Goal: Task Accomplishment & Management: Complete application form

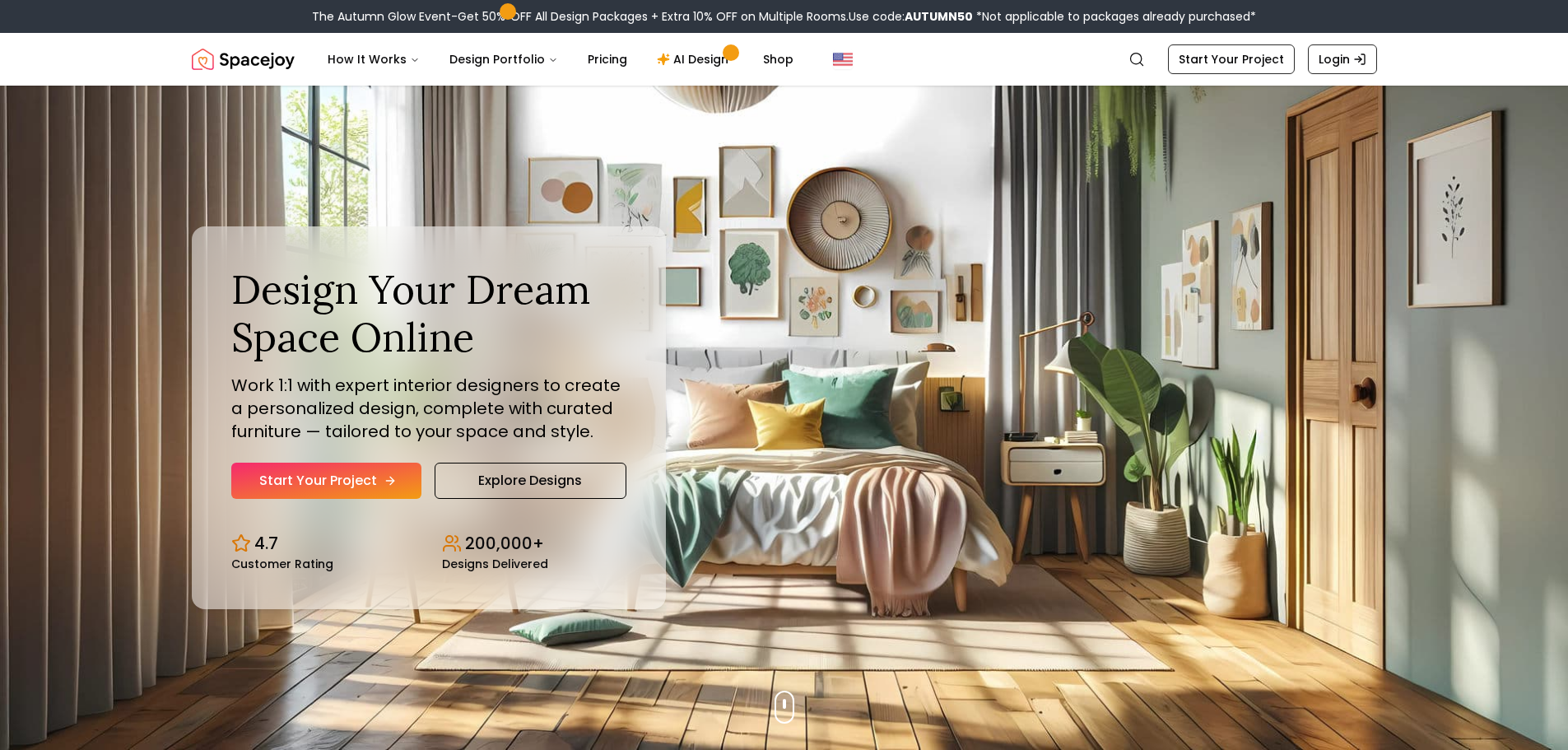
drag, startPoint x: 348, startPoint y: 475, endPoint x: 319, endPoint y: 485, distance: 30.7
click at [319, 485] on link "Start Your Project" at bounding box center [326, 480] width 190 height 36
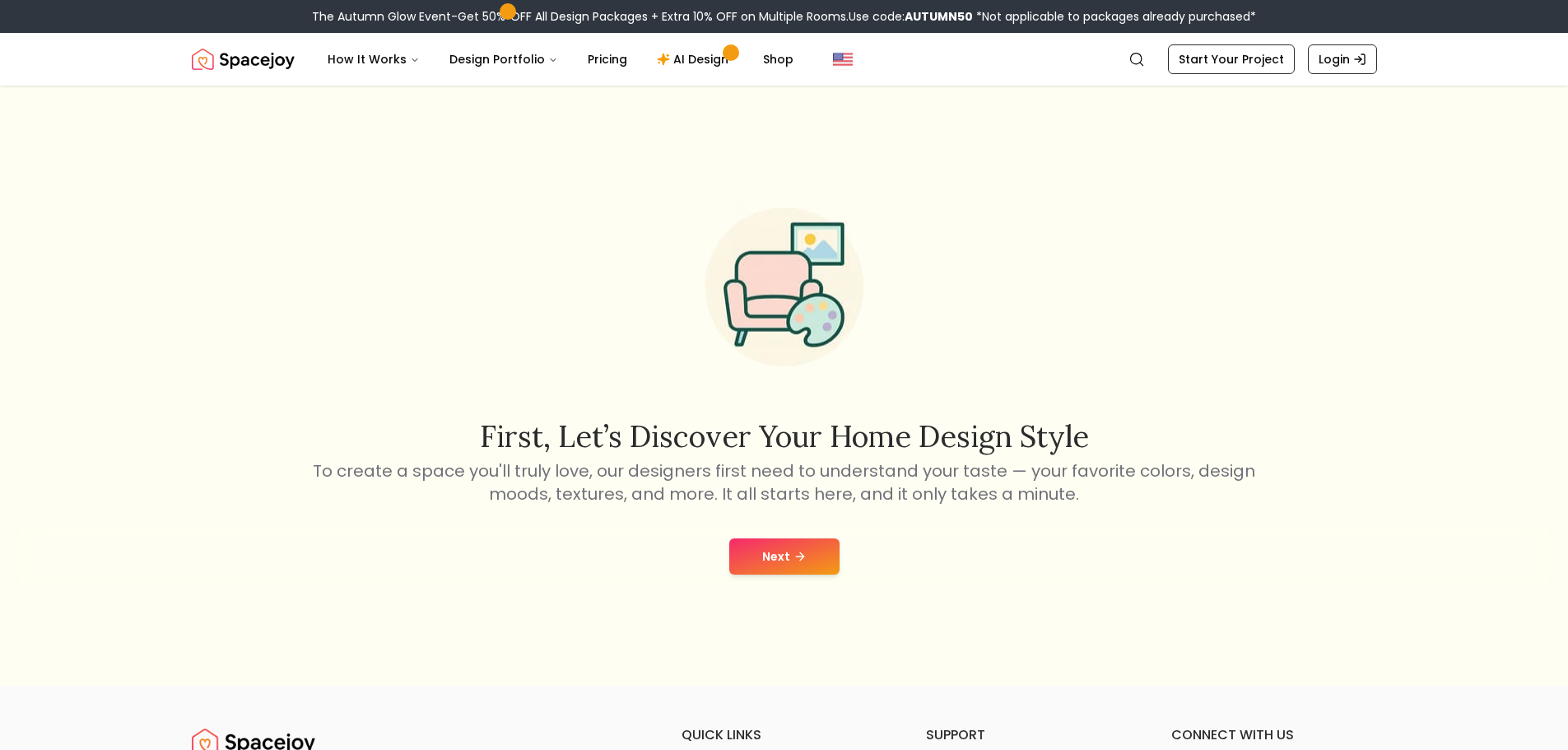
click at [763, 554] on button "Next" at bounding box center [785, 556] width 111 height 36
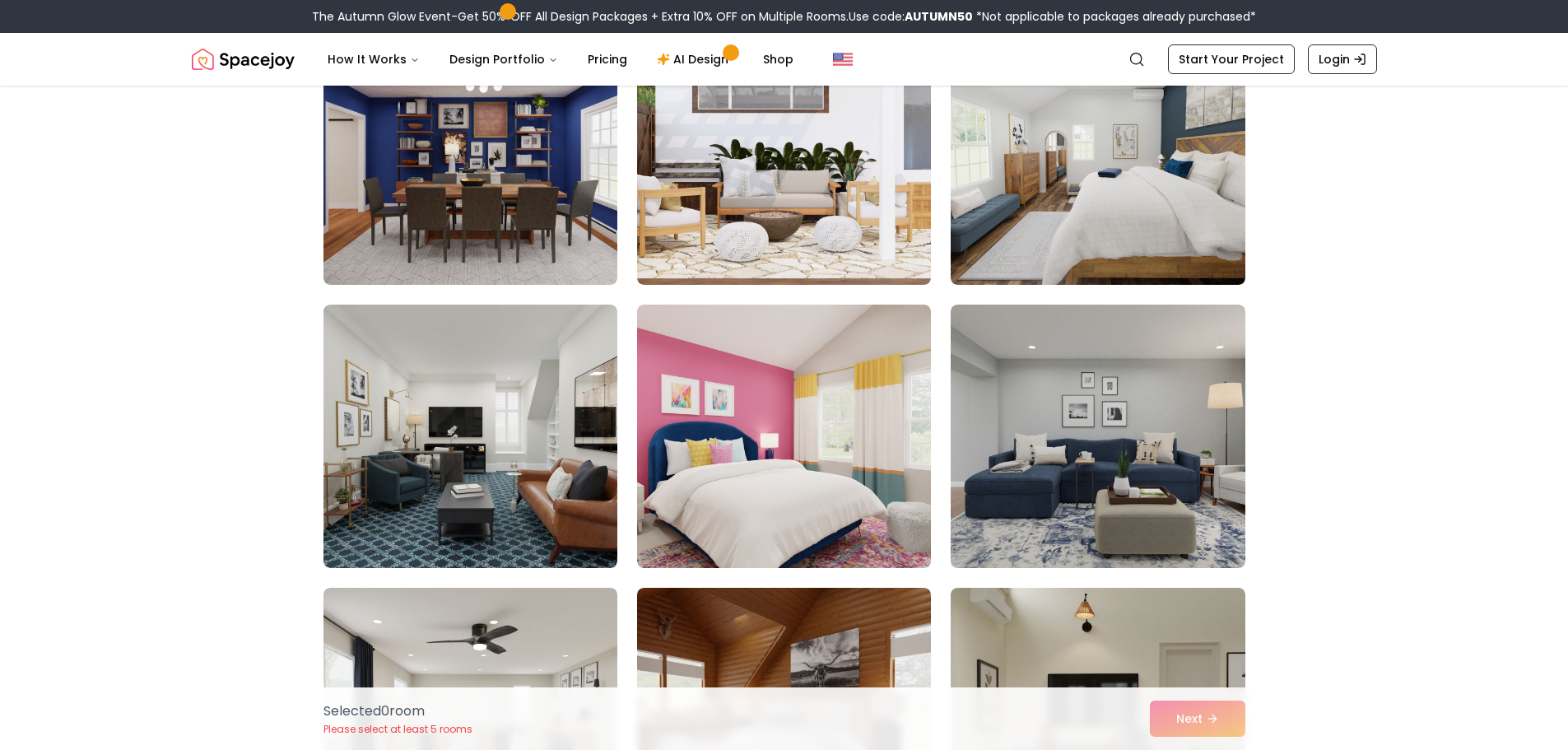
scroll to position [1337, 0]
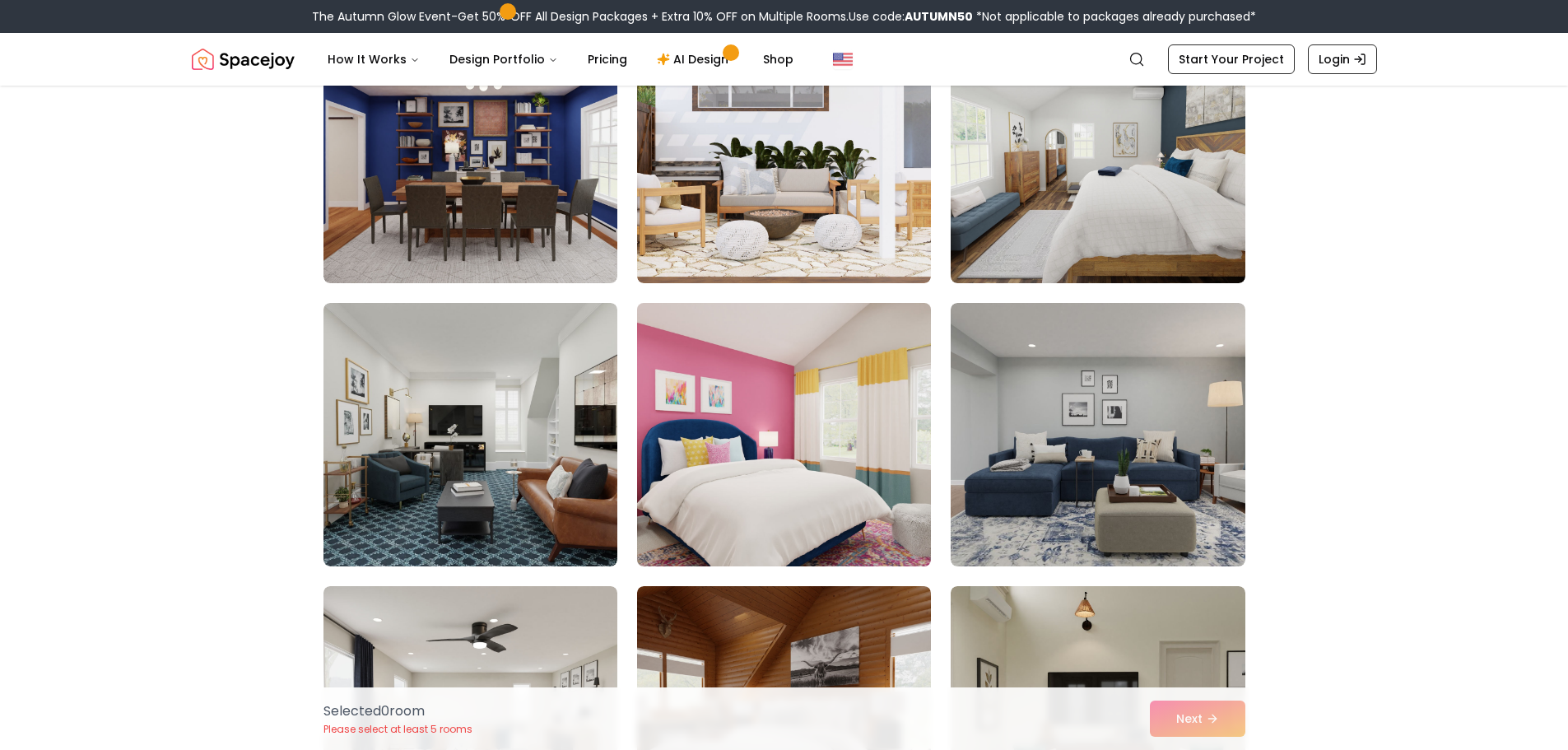
click at [859, 426] on img at bounding box center [784, 435] width 309 height 277
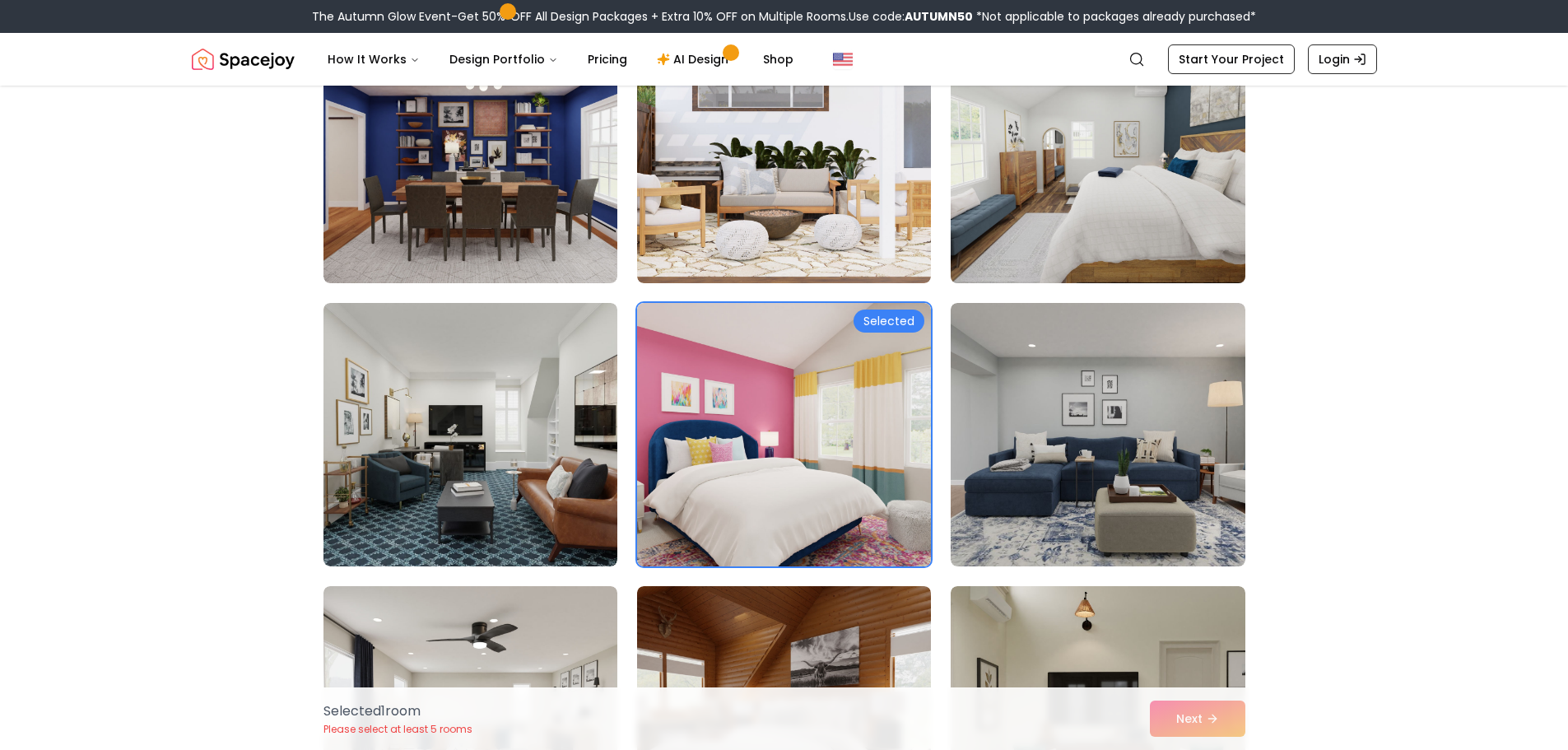
click at [1102, 205] on img at bounding box center [1097, 152] width 309 height 277
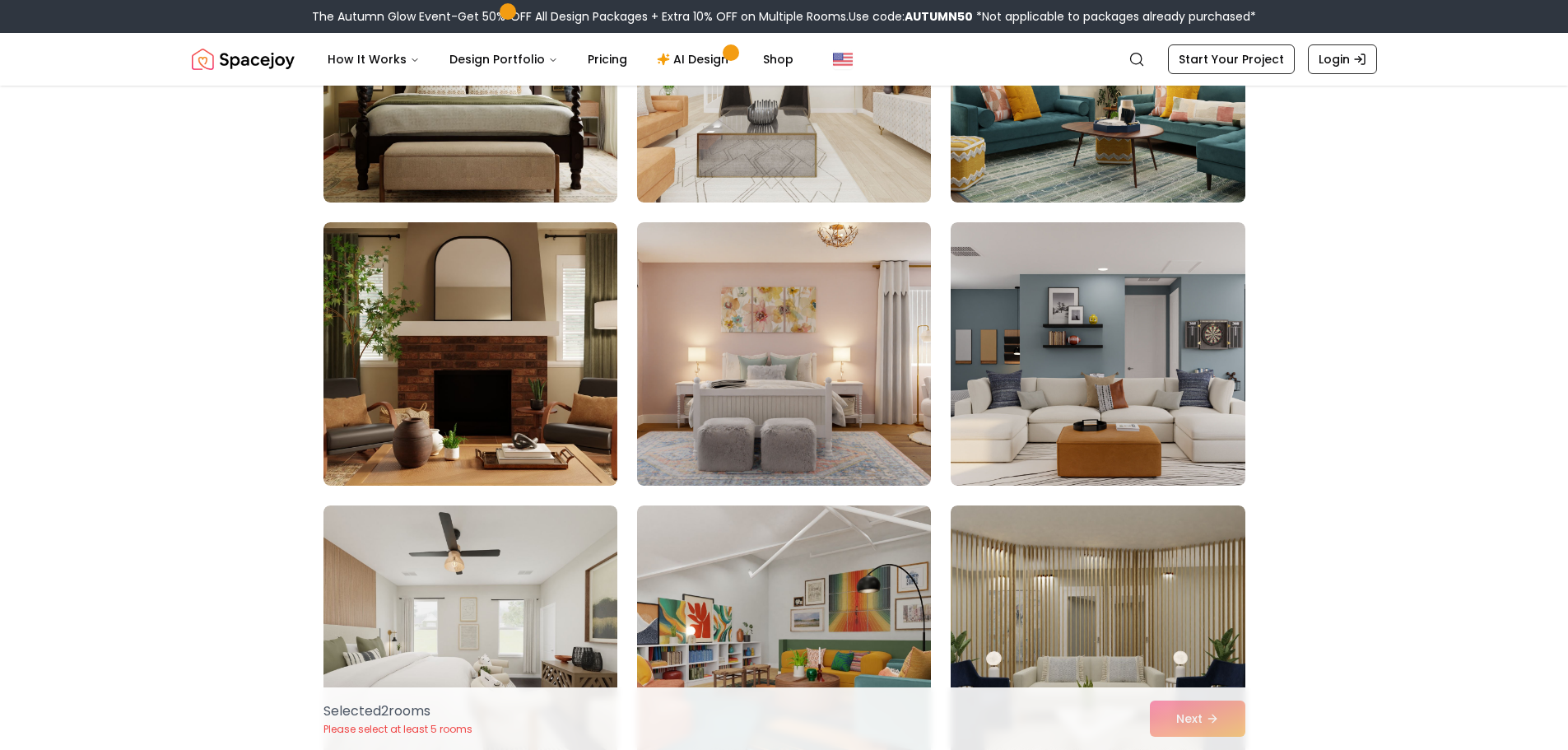
scroll to position [2570, 0]
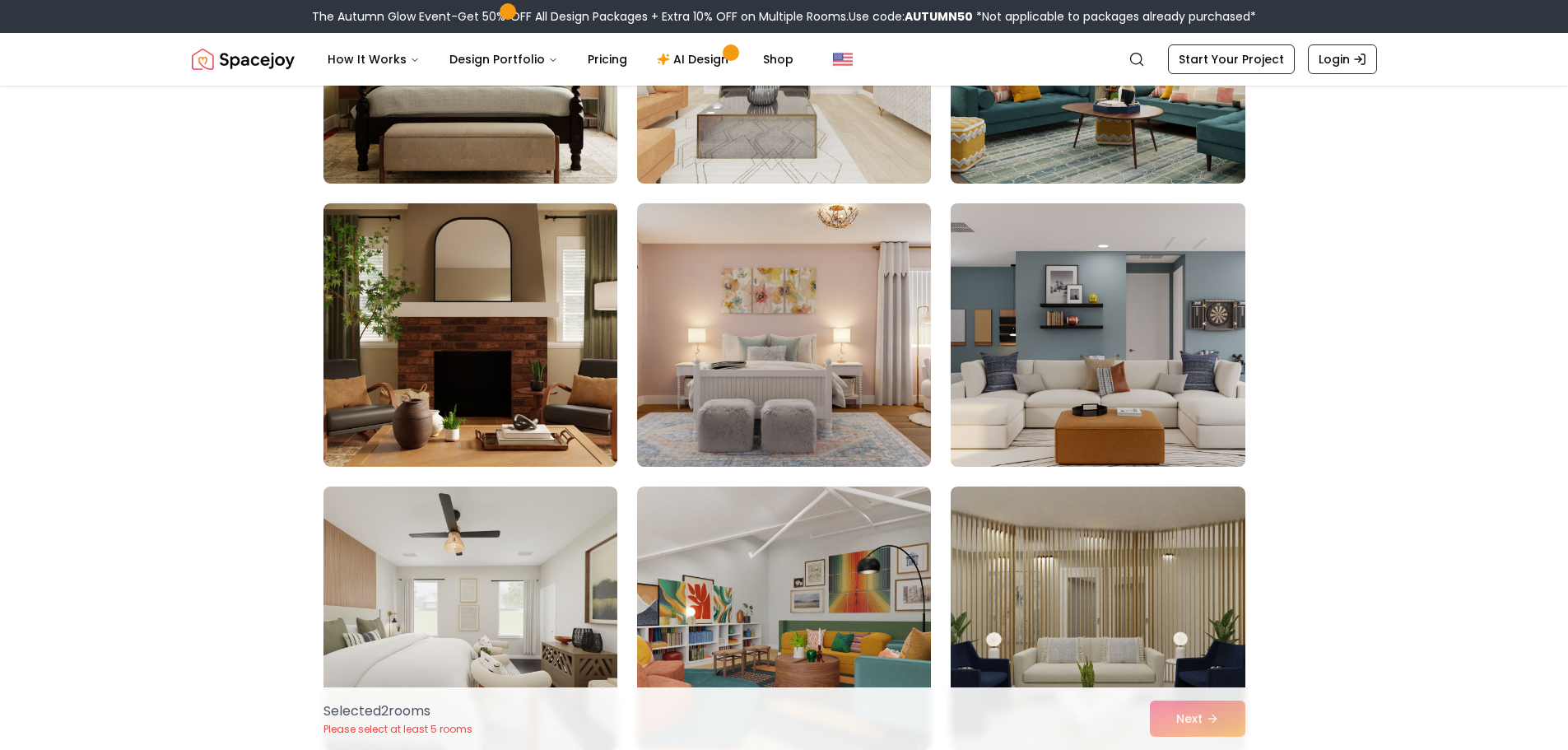
click at [1102, 266] on img at bounding box center [1097, 335] width 309 height 277
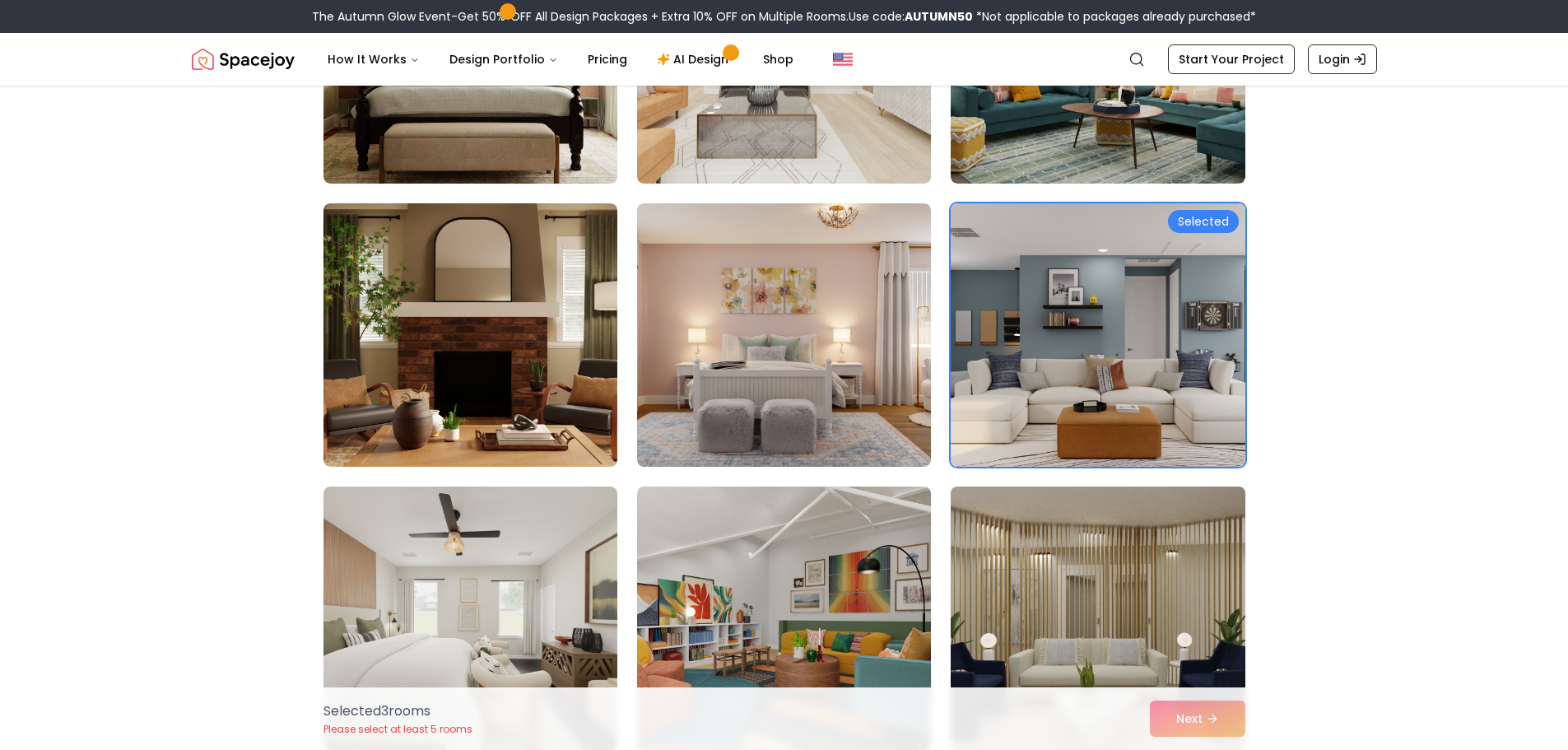
click at [1039, 586] on img at bounding box center [1097, 618] width 309 height 277
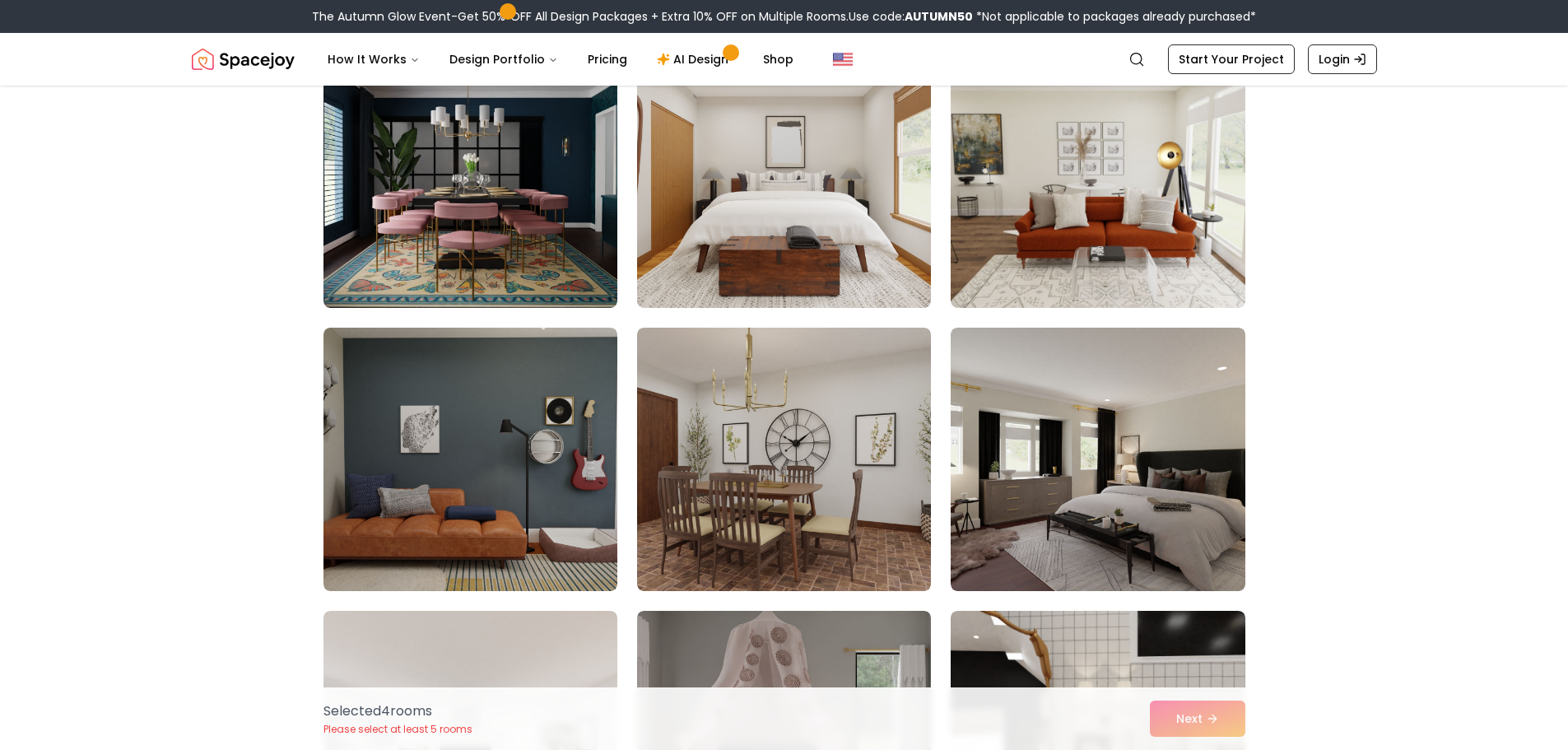
scroll to position [3590, 0]
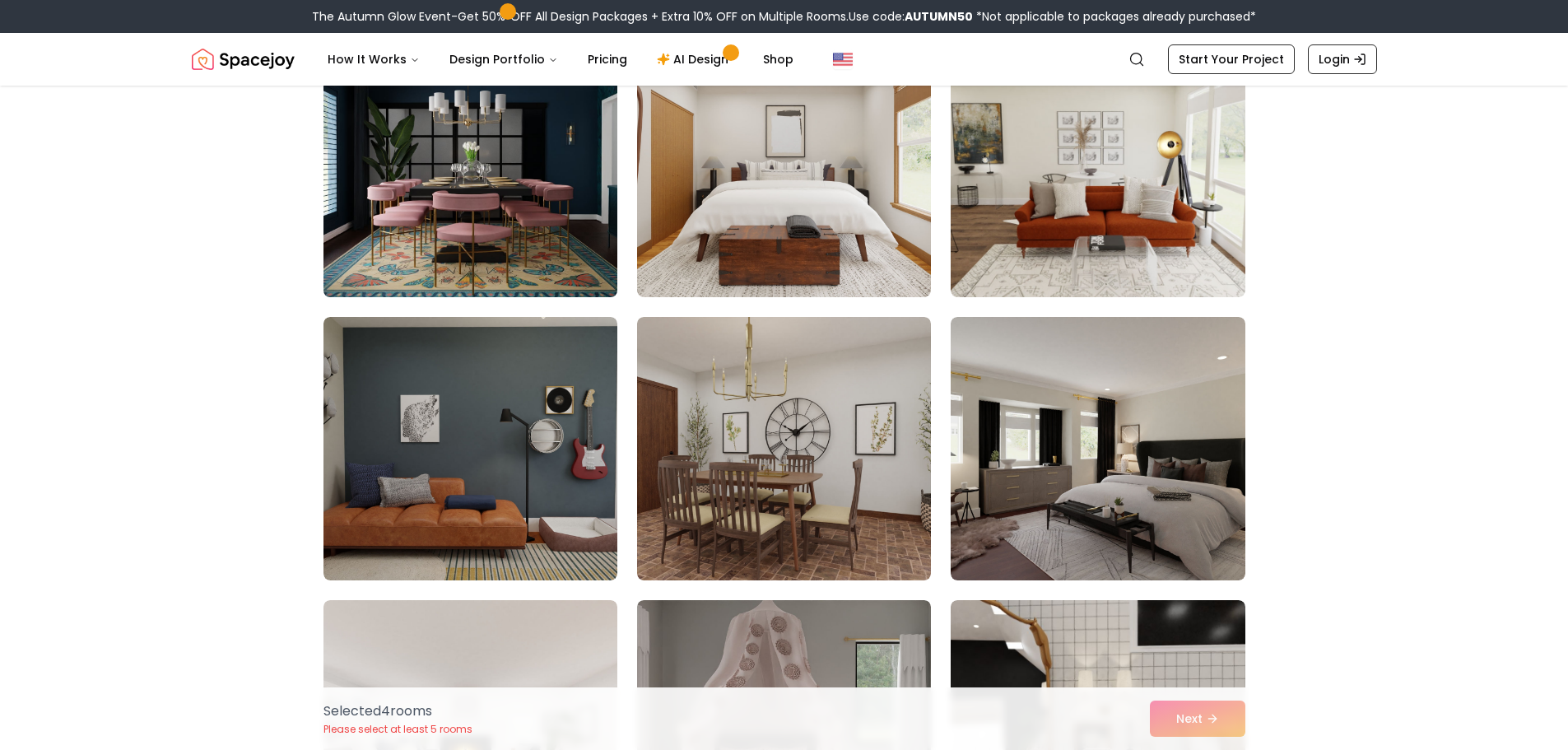
click at [501, 209] on img at bounding box center [470, 165] width 309 height 277
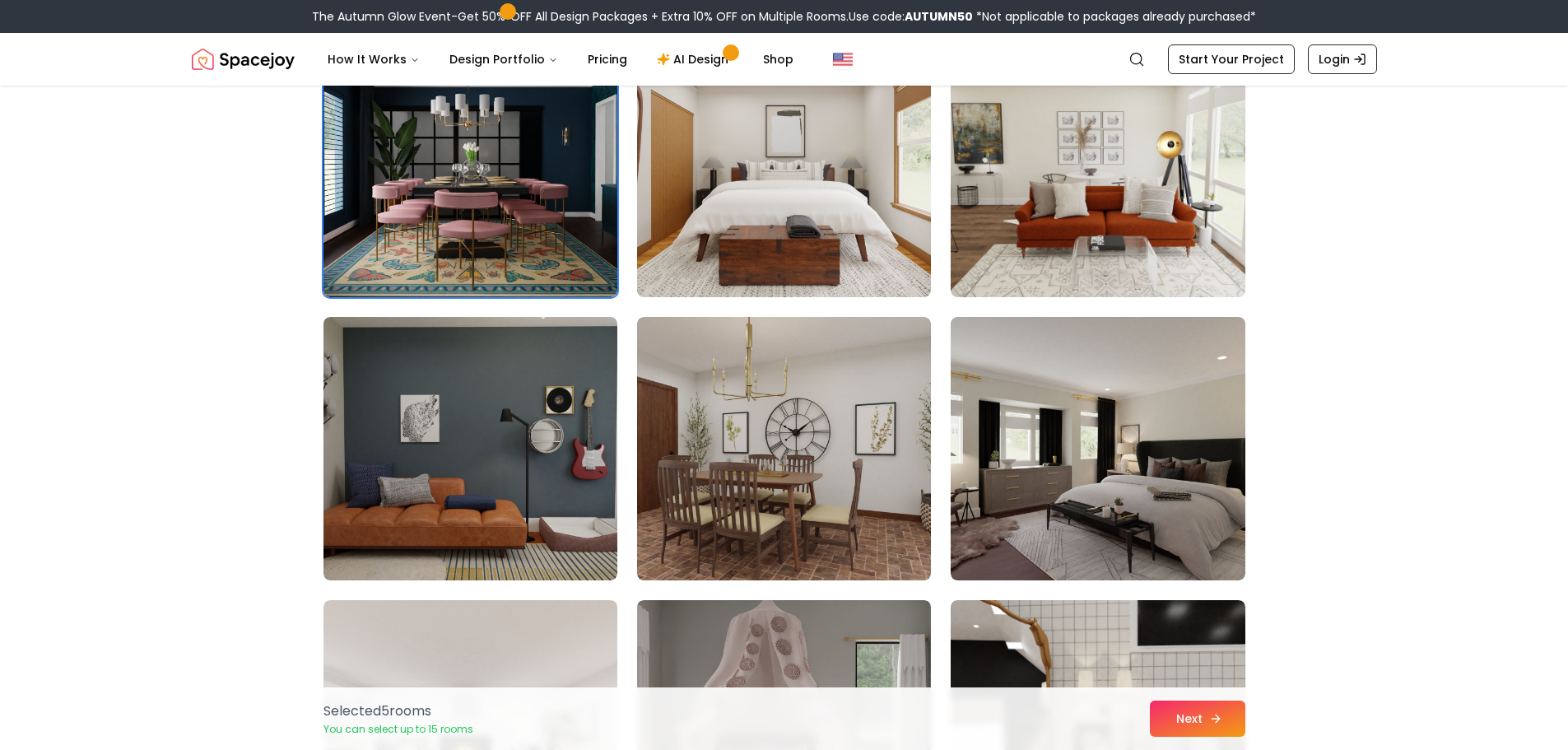
click at [1168, 718] on button "Next" at bounding box center [1198, 718] width 95 height 36
